Goal: Task Accomplishment & Management: Use online tool/utility

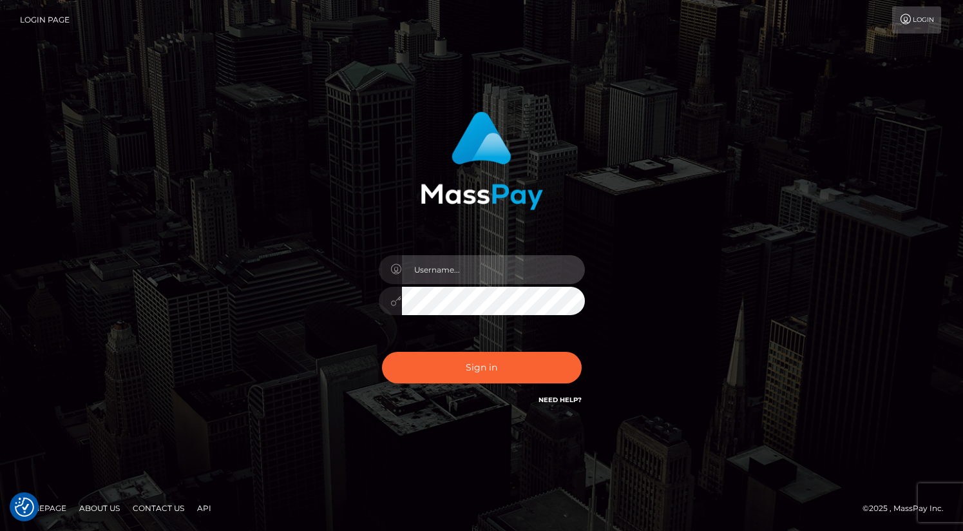
click at [532, 278] on input "text" at bounding box center [493, 269] width 183 height 29
type input "oli.fanvue"
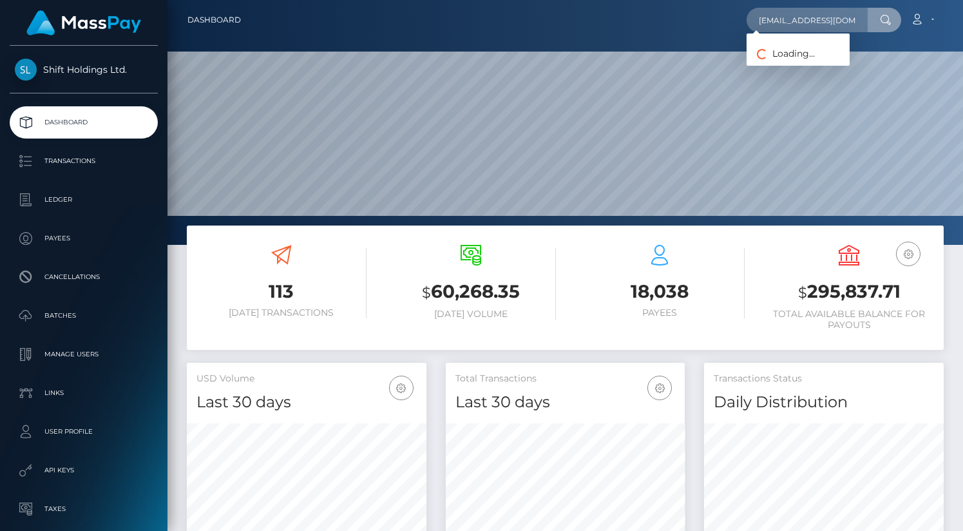
scroll to position [228, 240]
type input "maoryoavframowitz@gmail.com"
click at [813, 64] on link "MAOR YOAV FRAMOWITZ" at bounding box center [810, 67] width 126 height 24
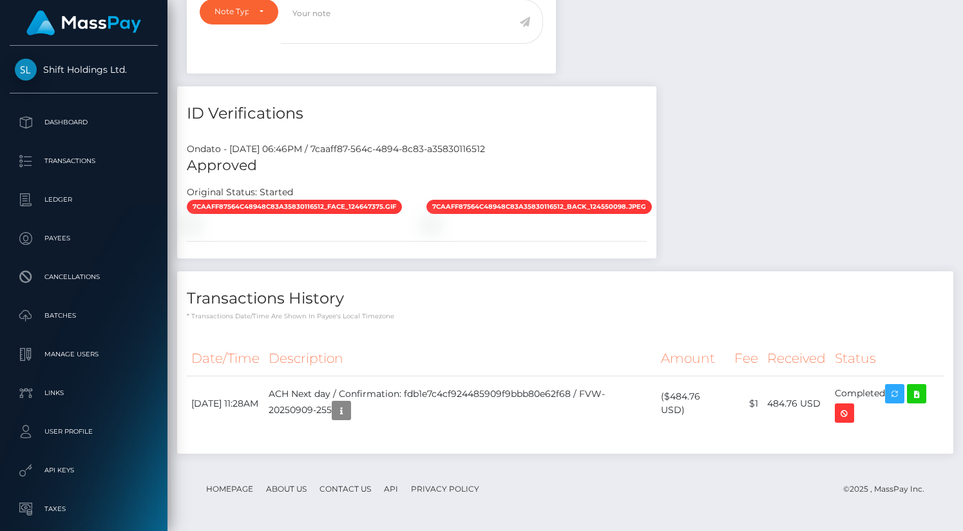
scroll to position [155, 240]
click at [924, 398] on icon at bounding box center [916, 394] width 15 height 16
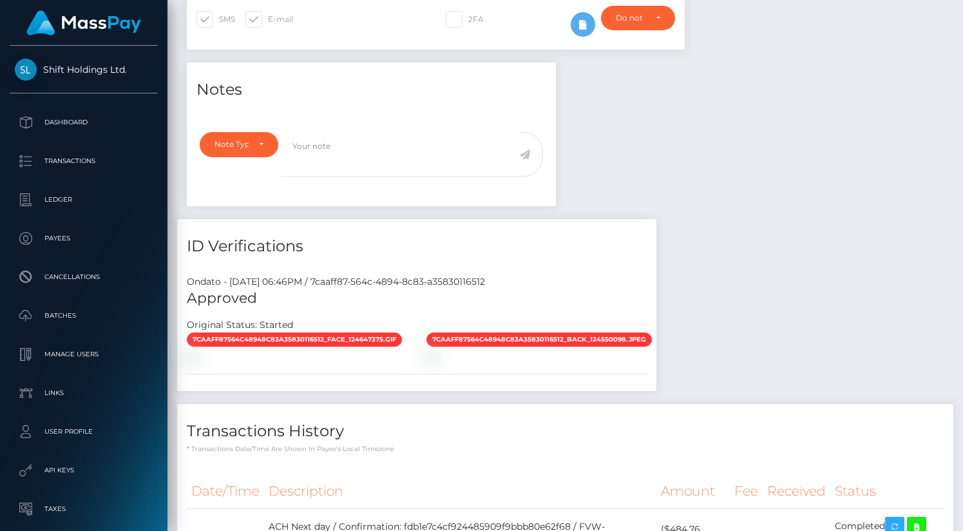
scroll to position [0, 0]
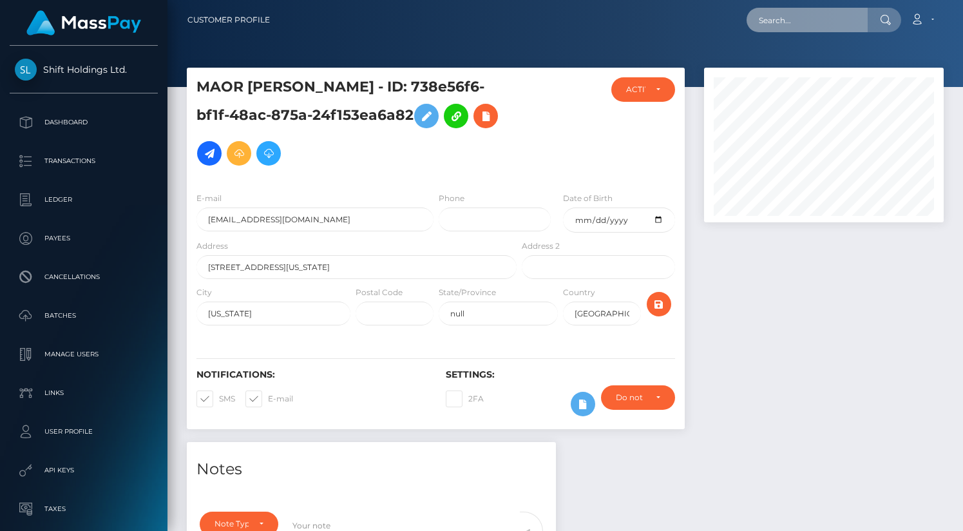
click at [790, 19] on input "text" at bounding box center [807, 20] width 121 height 24
paste input "[EMAIL_ADDRESS][DOMAIN_NAME]"
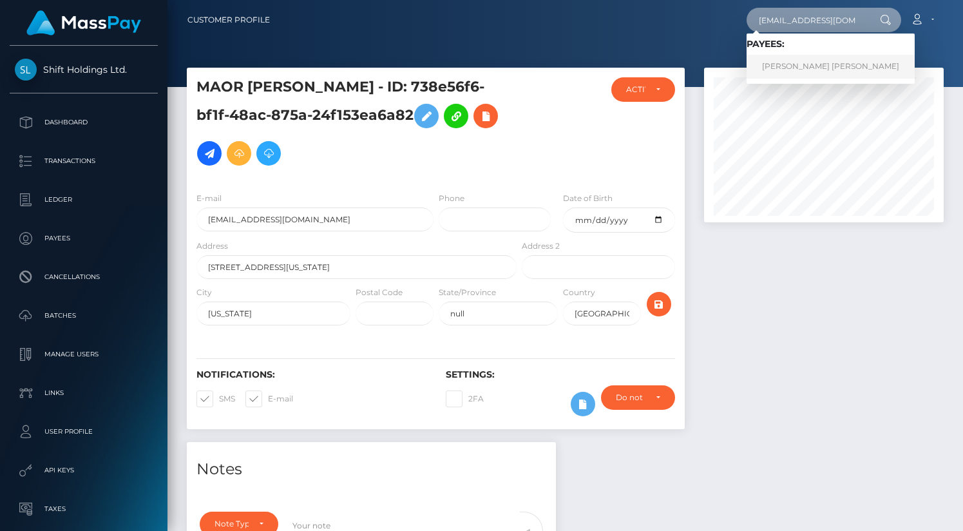
type input "[EMAIL_ADDRESS][DOMAIN_NAME]"
click at [807, 61] on link "ALEXIS TAYLOR SMITH" at bounding box center [831, 67] width 168 height 24
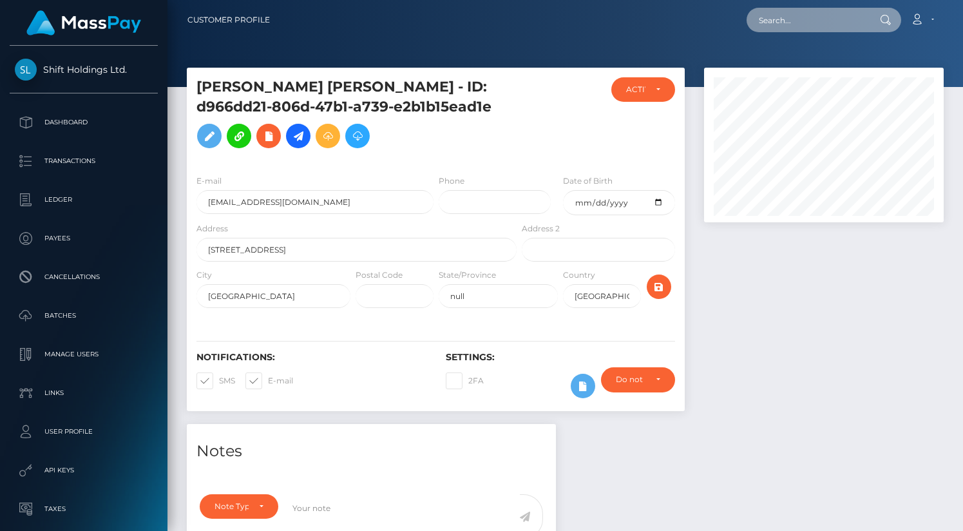
click at [807, 23] on input "text" at bounding box center [807, 20] width 121 height 24
paste input "[EMAIL_ADDRESS][DOMAIN_NAME]"
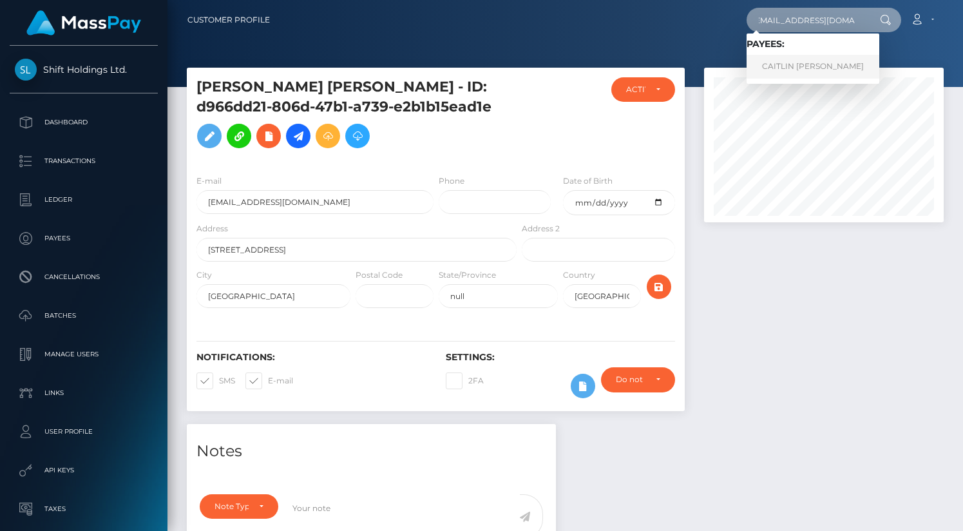
type input "[EMAIL_ADDRESS][DOMAIN_NAME]"
click at [811, 66] on link "CAITLIN [PERSON_NAME]" at bounding box center [813, 67] width 133 height 24
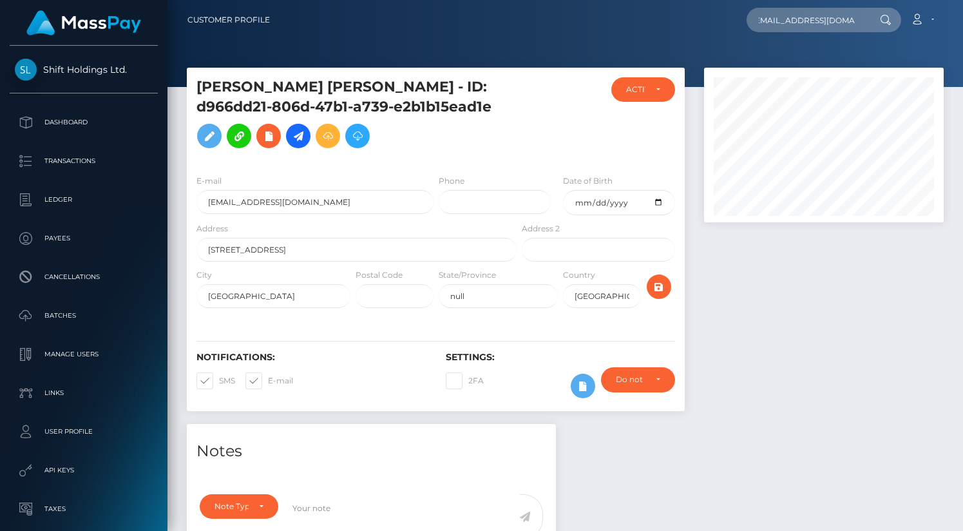
scroll to position [0, 0]
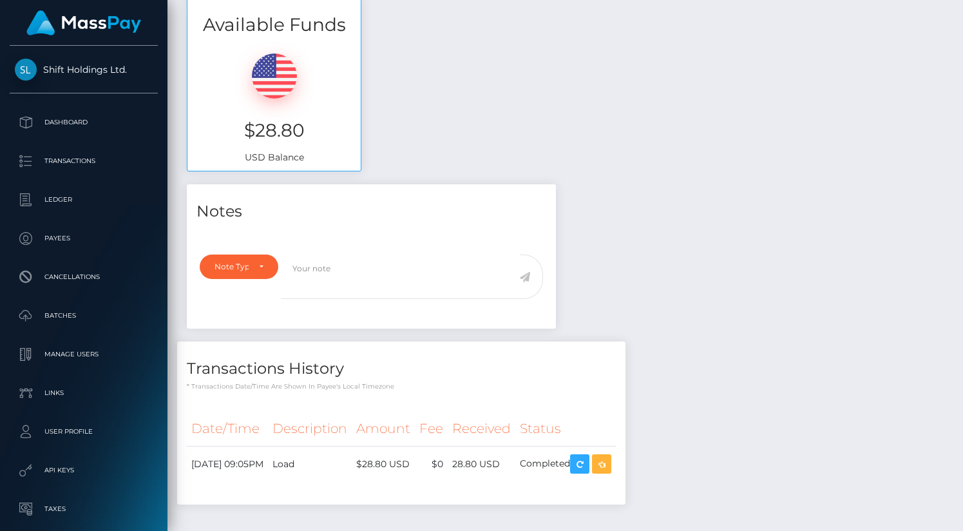
scroll to position [497, 0]
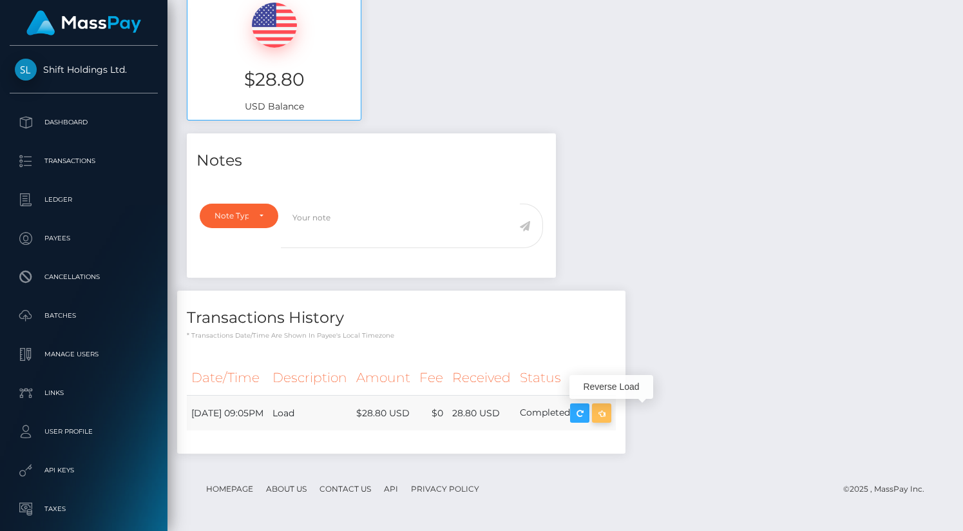
click at [610, 409] on icon "button" at bounding box center [601, 413] width 15 height 16
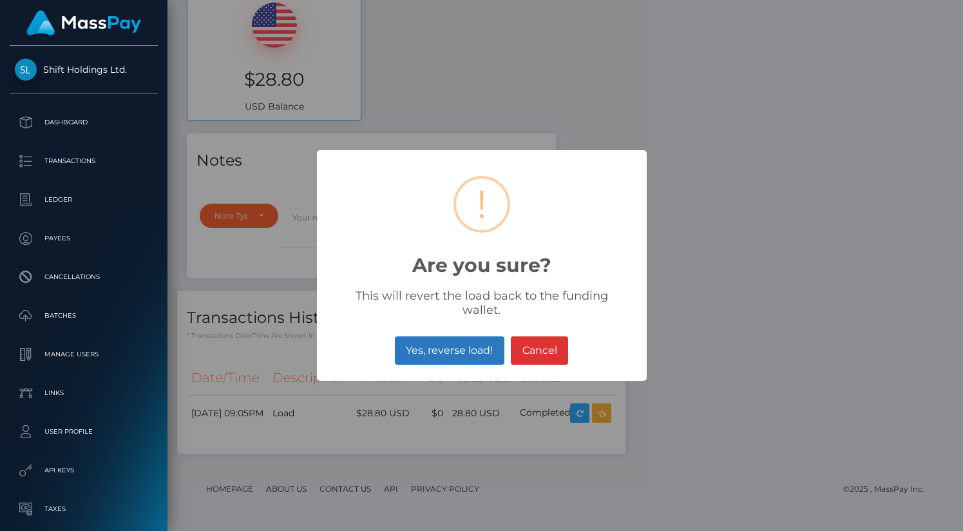
click at [449, 340] on button "Yes, reverse load!" at bounding box center [450, 350] width 110 height 28
